Goal: Transaction & Acquisition: Obtain resource

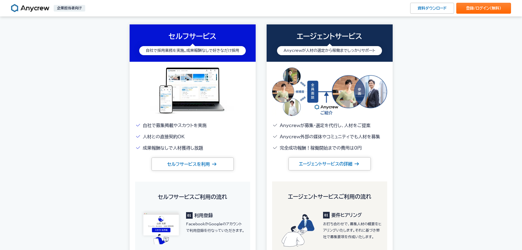
scroll to position [662, 0]
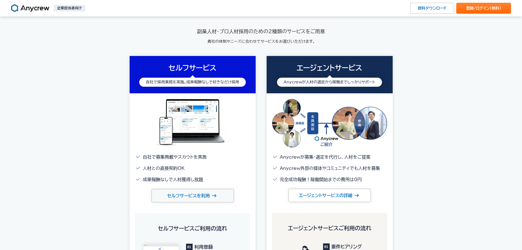
click at [181, 198] on link "セルフサービスを利用" at bounding box center [193, 195] width 82 height 13
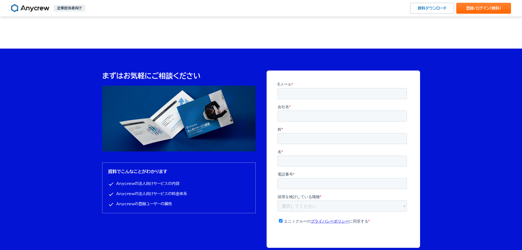
scroll to position [1676, 0]
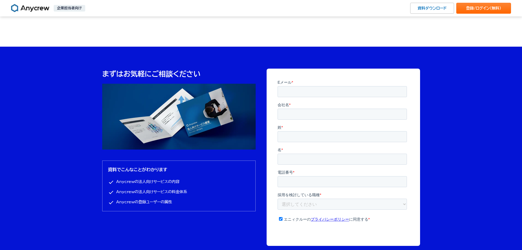
click at [333, 236] on input "資料をダウンロード" at bounding box center [343, 242] width 53 height 12
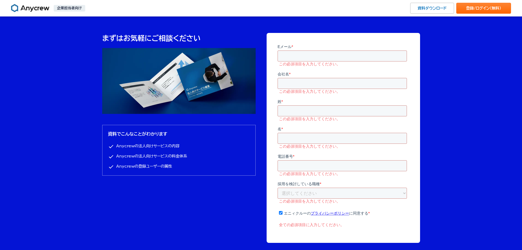
scroll to position [1702, 0]
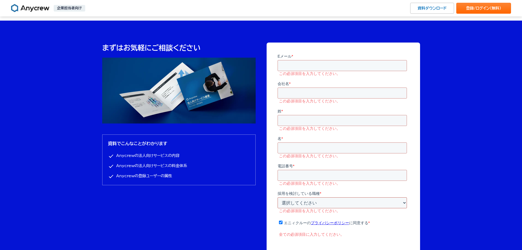
click at [293, 197] on select "選択してください 企画・事業開発 マーケティング 営業 財務・経理 人事・採用 エンジニア PM デザイナー ライター その他" at bounding box center [341, 202] width 129 height 11
click at [343, 92] on input "会社名 *" at bounding box center [341, 92] width 129 height 11
click at [307, 63] on input "Eメール *" at bounding box center [341, 65] width 129 height 11
click at [316, 68] on input "Eメール *" at bounding box center [341, 65] width 129 height 11
paste input "[EMAIL_ADDRESS][DOMAIN_NAME]"
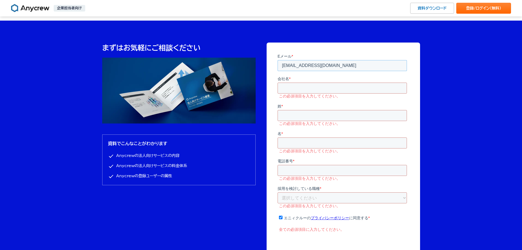
type input "[EMAIL_ADDRESS][DOMAIN_NAME]"
click at [319, 88] on input "会社名 *" at bounding box center [341, 87] width 129 height 11
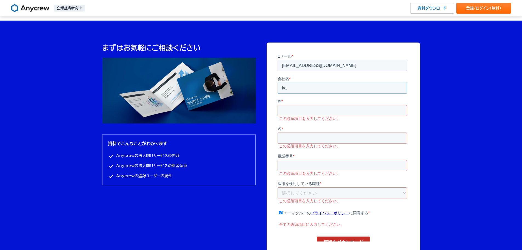
type input "k"
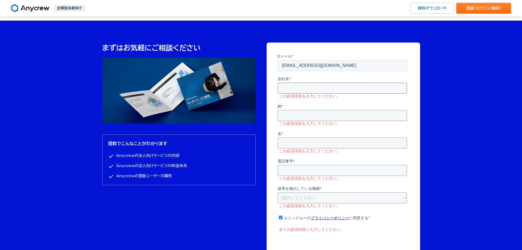
click at [287, 88] on input "会社名 *" at bounding box center [341, 87] width 129 height 11
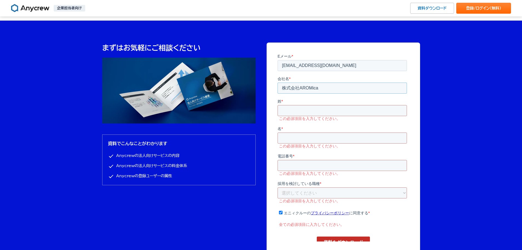
type input "株式会社AROMica"
click at [285, 109] on input "姓 *" at bounding box center [341, 110] width 129 height 11
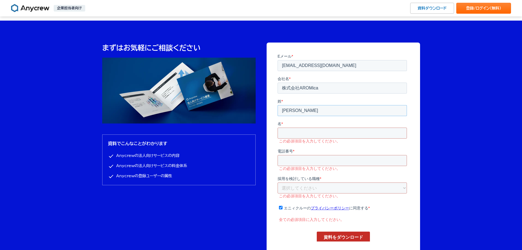
type input "[PERSON_NAME]"
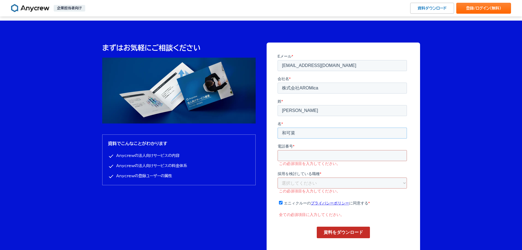
type input "和可菜"
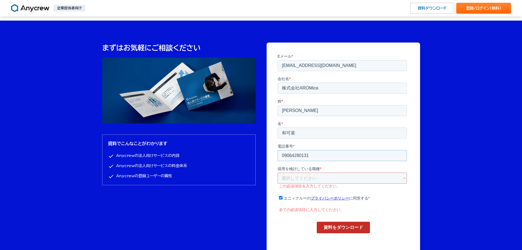
type input "09064280131"
click at [317, 221] on input "資料をダウンロード" at bounding box center [343, 227] width 53 height 12
click at [302, 172] on select "選択してください 企画・事業開発 マーケティング 営業 財務・経理 人事・採用 エンジニア PM デザイナー ライター その他" at bounding box center [341, 177] width 129 height 11
select select "other"
click at [277, 172] on select "選択してください 企画・事業開発 マーケティング 営業 財務・経理 人事・採用 エンジニア PM デザイナー ライター その他" at bounding box center [341, 177] width 129 height 11
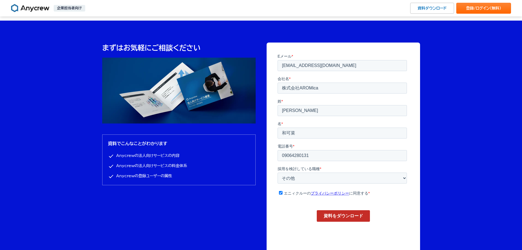
click at [321, 210] on input "資料をダウンロード" at bounding box center [343, 216] width 53 height 12
click at [332, 210] on input "資料をダウンロード" at bounding box center [343, 216] width 53 height 12
